Goal: Check status: Check status

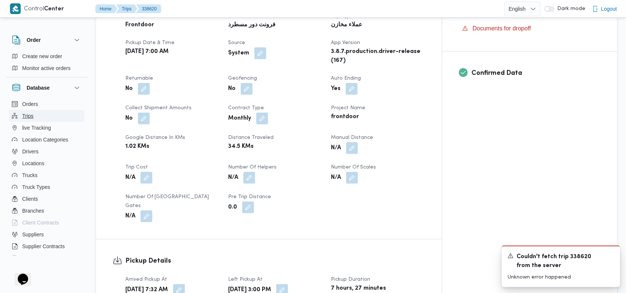
scroll to position [280, 0]
click at [24, 113] on span "Trips" at bounding box center [27, 115] width 11 height 9
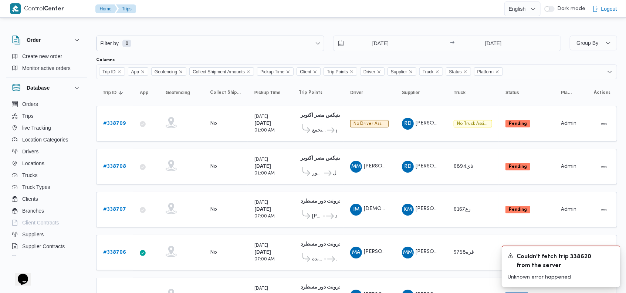
click at [497, 52] on div "Filter by 0 [DATE] → [DATE]" at bounding box center [329, 43] width 474 height 24
click at [613, 252] on icon "Dismiss toast" at bounding box center [612, 255] width 6 height 6
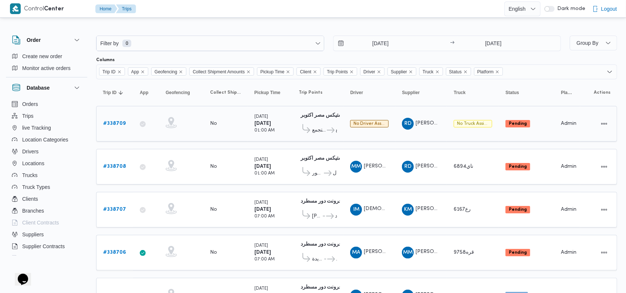
click at [115, 121] on b "# 338709" at bounding box center [114, 123] width 23 height 5
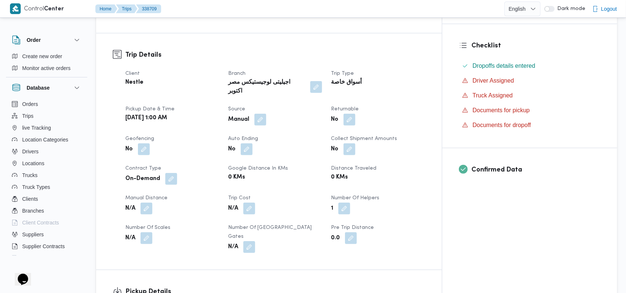
scroll to position [126, 0]
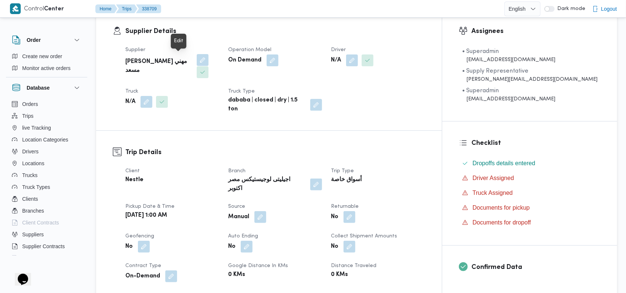
click at [197, 59] on button "button" at bounding box center [203, 60] width 12 height 12
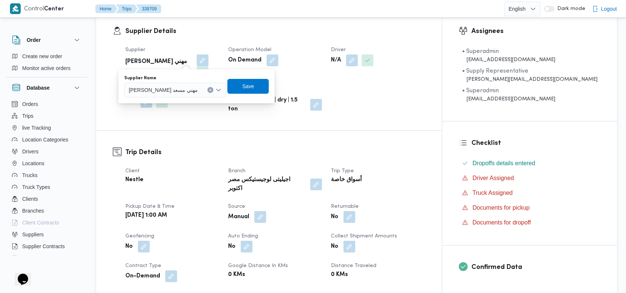
click at [265, 41] on div "Supplier [PERSON_NAME] مهني مسعد Operation Model On Demand Driver N/A Truck N/A…" at bounding box center [275, 79] width 309 height 77
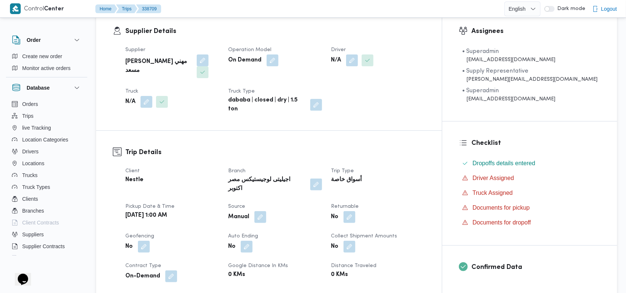
click at [306, 30] on h3 "Supplier Details" at bounding box center [275, 31] width 300 height 10
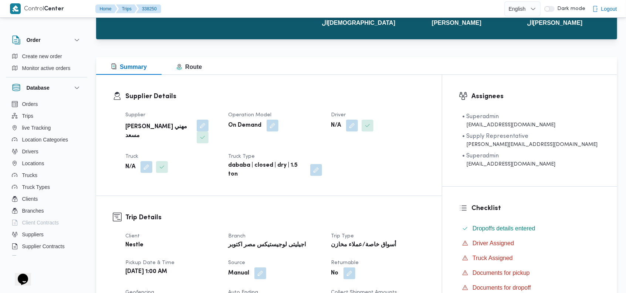
scroll to position [83, 0]
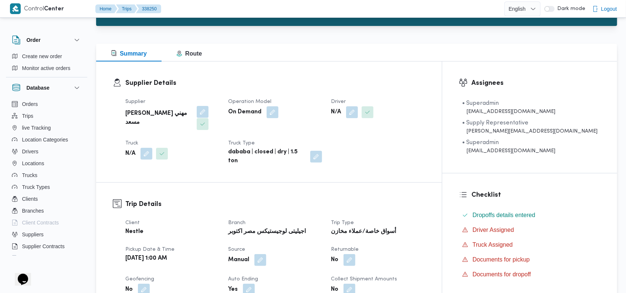
click at [197, 111] on button "button" at bounding box center [203, 112] width 12 height 12
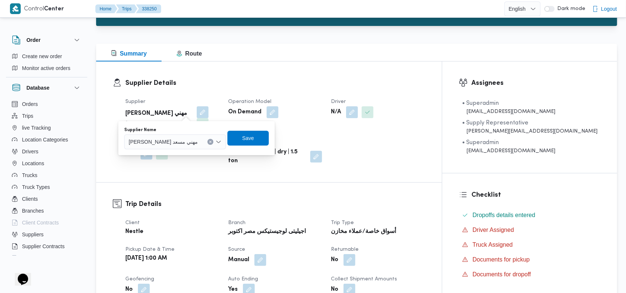
click at [208, 141] on button "Clear input" at bounding box center [211, 142] width 6 height 6
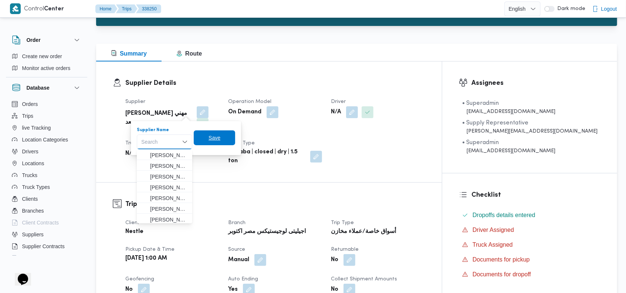
click at [218, 138] on span "Save" at bounding box center [215, 137] width 12 height 9
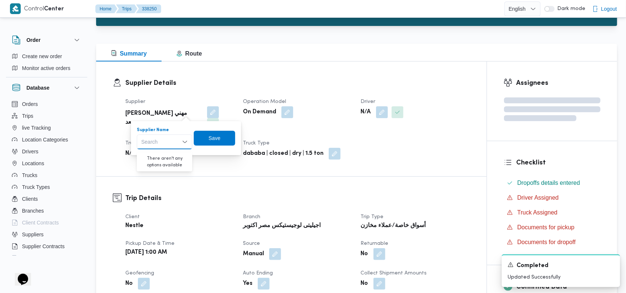
click at [305, 75] on div "Supplier Details Supplier راجح ضبع مهني مسعد Operation Model On Demand Driver N…" at bounding box center [291, 118] width 391 height 115
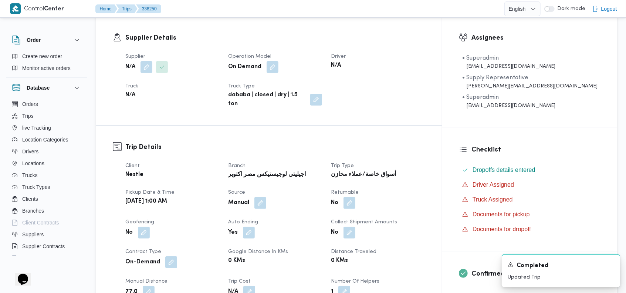
scroll to position [0, 0]
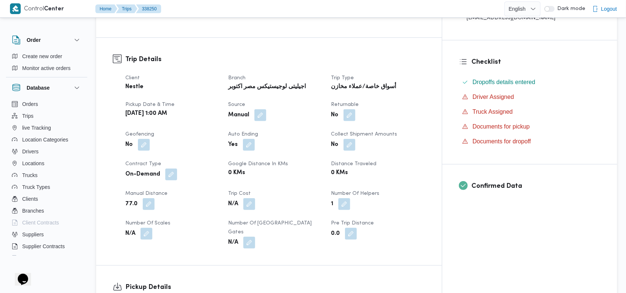
scroll to position [237, 0]
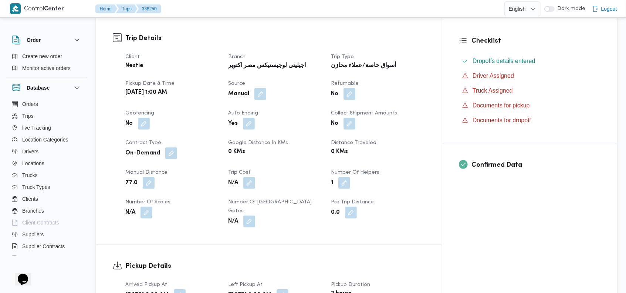
click at [320, 33] on h3 "Trip Details" at bounding box center [275, 38] width 300 height 10
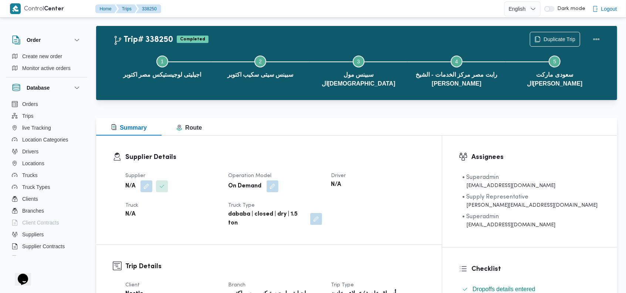
scroll to position [0, 0]
